Goal: Transaction & Acquisition: Purchase product/service

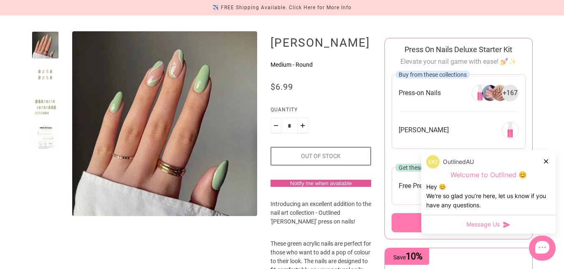
scroll to position [103, 0]
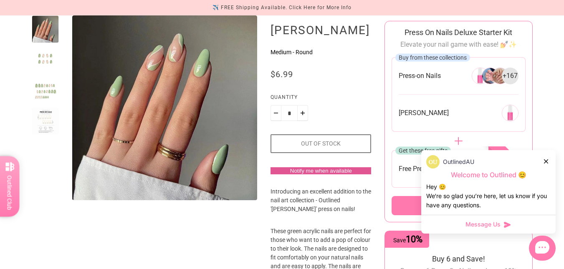
click at [544, 160] on icon at bounding box center [546, 161] width 4 height 4
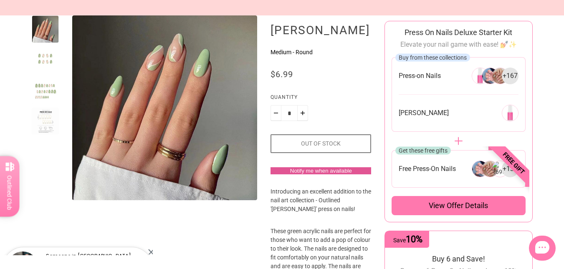
click at [48, 63] on div at bounding box center [46, 60] width 28 height 28
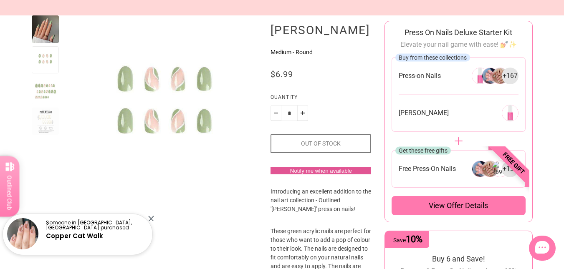
click at [46, 77] on div at bounding box center [46, 91] width 28 height 28
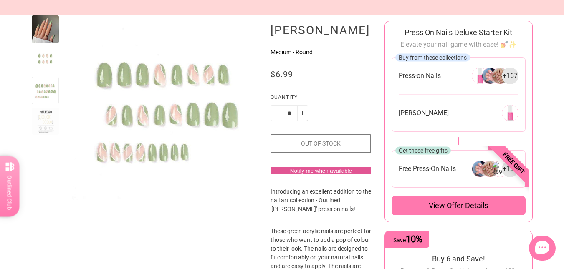
click at [46, 111] on div at bounding box center [46, 122] width 28 height 28
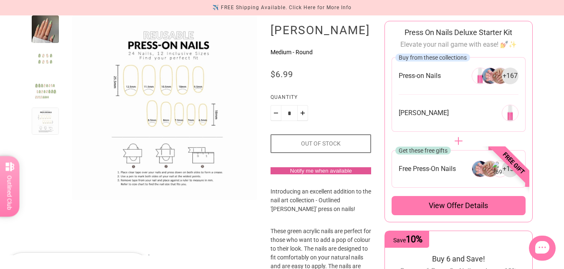
click at [40, 66] on div at bounding box center [46, 60] width 28 height 28
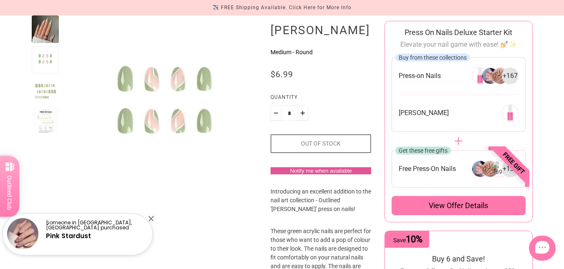
click at [41, 33] on div at bounding box center [46, 29] width 28 height 28
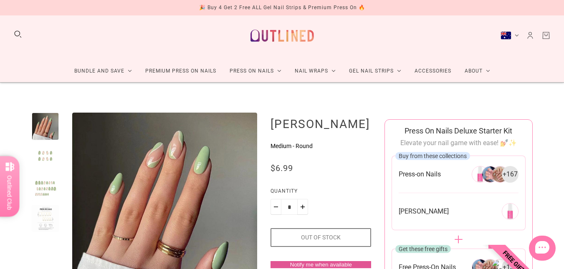
scroll to position [0, 0]
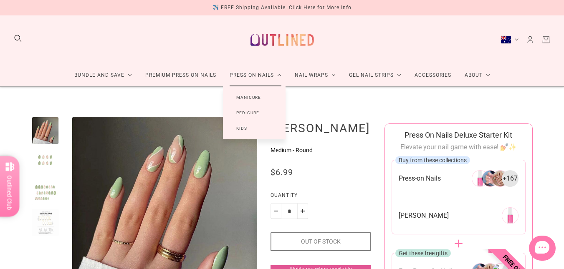
click at [255, 97] on link "Manicure" at bounding box center [248, 97] width 51 height 15
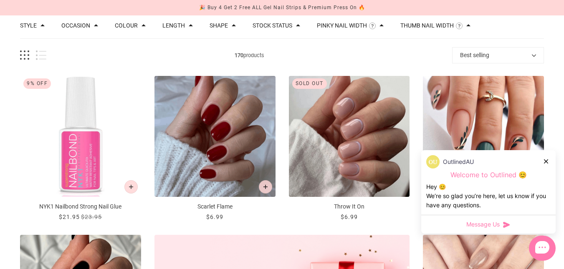
scroll to position [94, 0]
click at [545, 162] on icon at bounding box center [546, 161] width 4 height 4
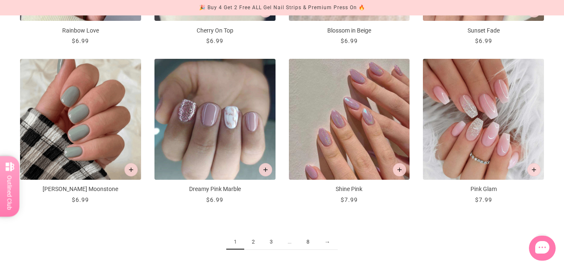
scroll to position [906, 0]
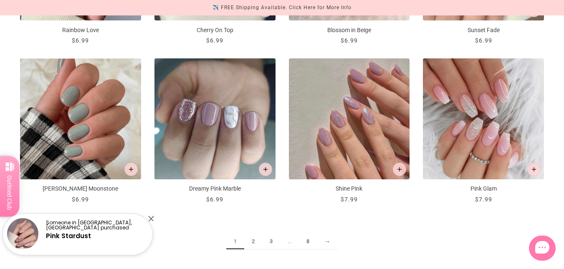
click at [255, 244] on link "2" at bounding box center [253, 241] width 18 height 15
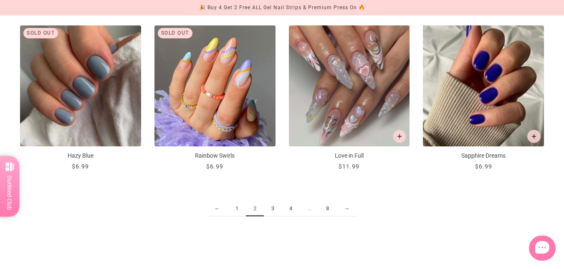
scroll to position [957, 0]
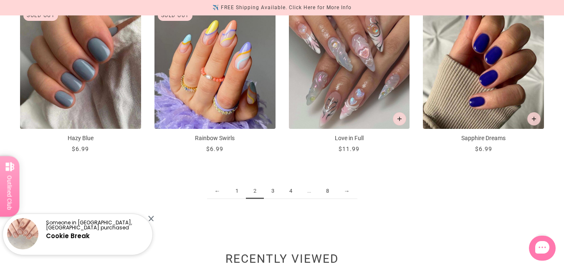
click at [272, 194] on link "3" at bounding box center [273, 191] width 18 height 15
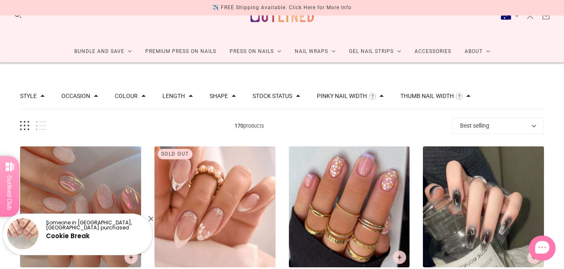
scroll to position [28, 0]
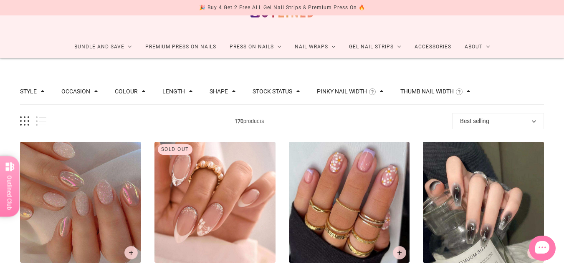
click at [466, 117] on button "Best selling" at bounding box center [498, 121] width 92 height 16
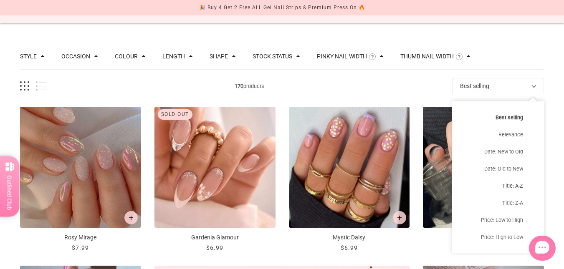
scroll to position [64, 0]
click at [505, 219] on button "Price: Low to High" at bounding box center [498, 219] width 92 height 17
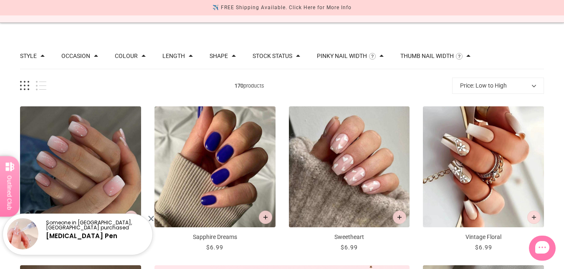
click at [481, 87] on button "Price: Low to High" at bounding box center [498, 86] width 92 height 16
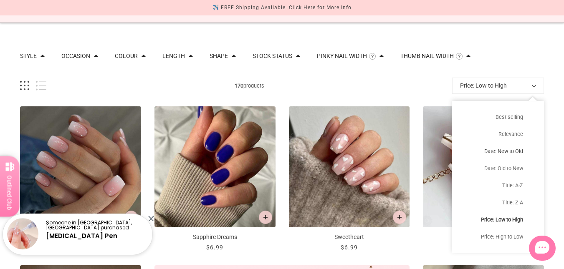
click at [494, 151] on button "Date: New to Old" at bounding box center [498, 151] width 92 height 17
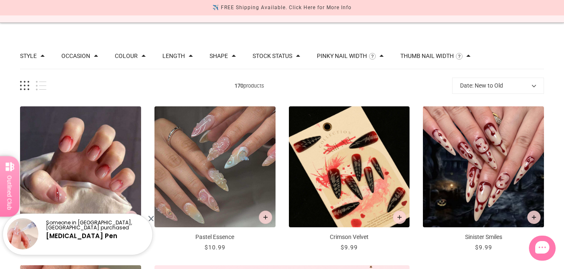
click at [440, 78] on div "170 products Date: New to Old Best selling Relevance Date: New to Old Date: Old…" at bounding box center [282, 86] width 524 height 16
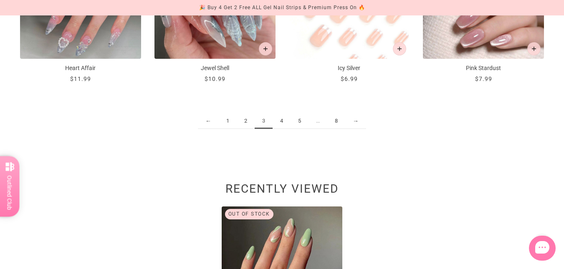
scroll to position [1041, 0]
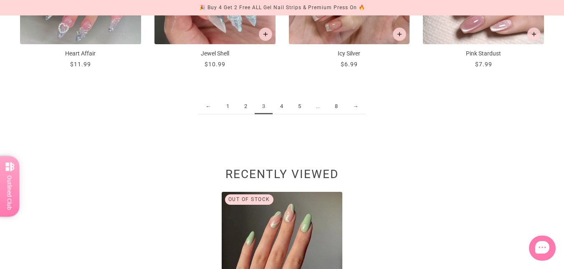
click at [280, 105] on link "4" at bounding box center [281, 106] width 18 height 15
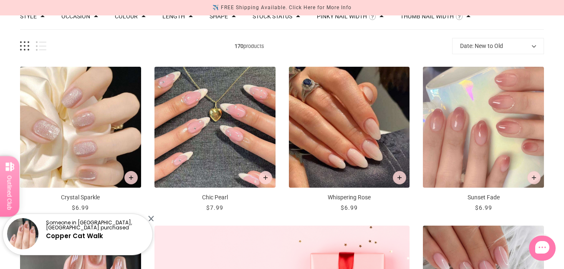
scroll to position [103, 0]
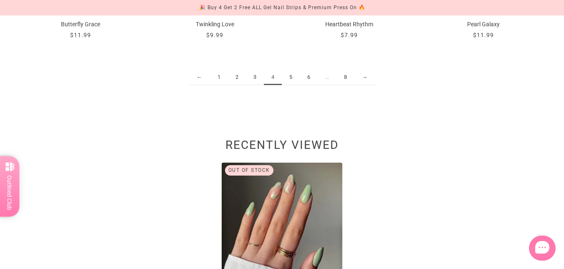
scroll to position [1071, 0]
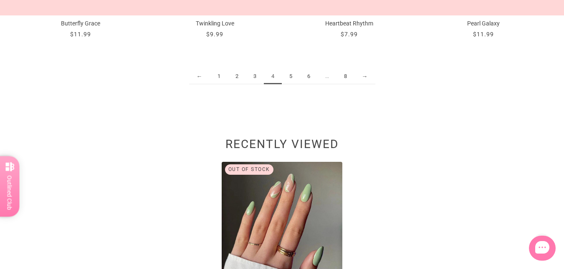
click at [307, 78] on link "6" at bounding box center [309, 76] width 18 height 15
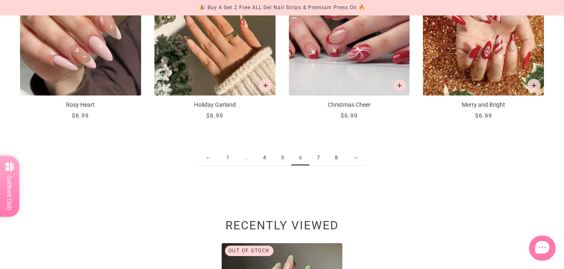
scroll to position [990, 0]
click at [316, 154] on link "7" at bounding box center [318, 157] width 18 height 15
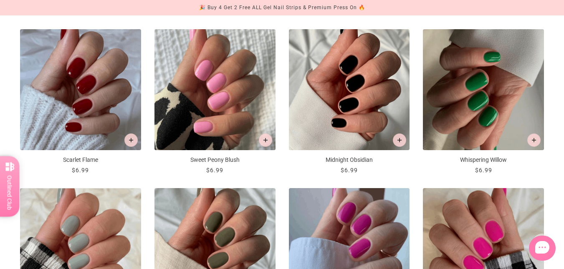
scroll to position [1012, 0]
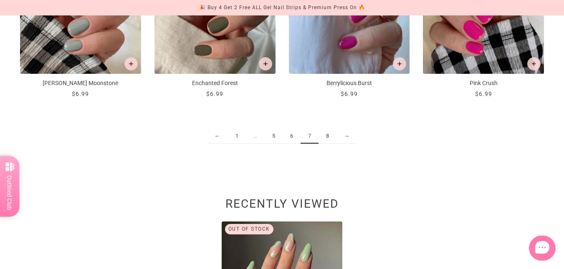
click at [331, 132] on link "8" at bounding box center [327, 135] width 18 height 15
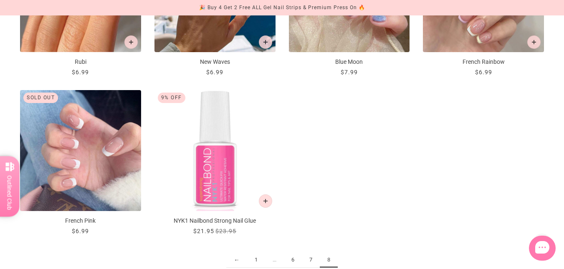
scroll to position [753, 0]
